Goal: Information Seeking & Learning: Learn about a topic

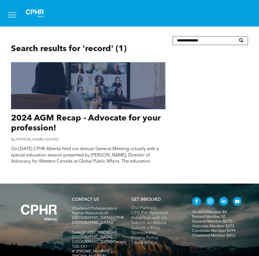
click at [15, 11] on button "menu" at bounding box center [12, 15] width 14 height 14
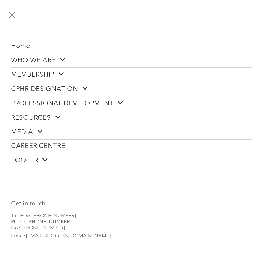
click at [57, 117] on span at bounding box center [56, 117] width 10 height 7
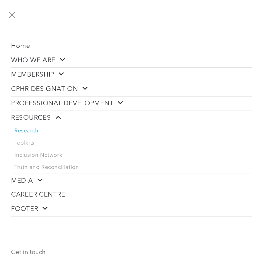
click at [30, 131] on span "Research" at bounding box center [26, 131] width 24 height 7
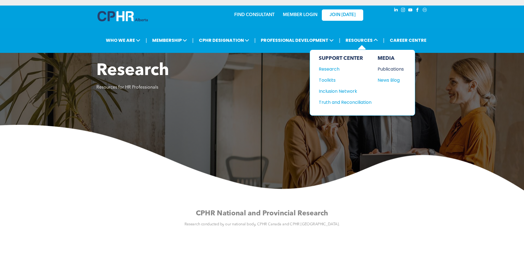
click at [259, 69] on div "Publications" at bounding box center [390, 68] width 24 height 7
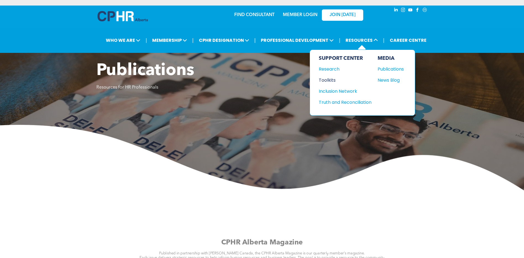
click at [327, 77] on div "Toolkits" at bounding box center [343, 80] width 48 height 7
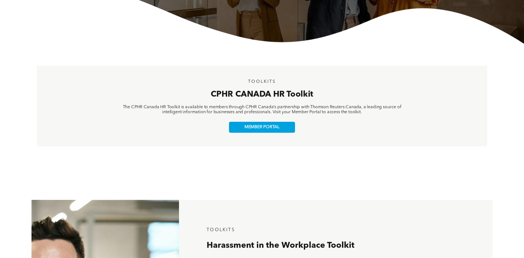
scroll to position [166, 0]
